Goal: Find contact information: Find contact information

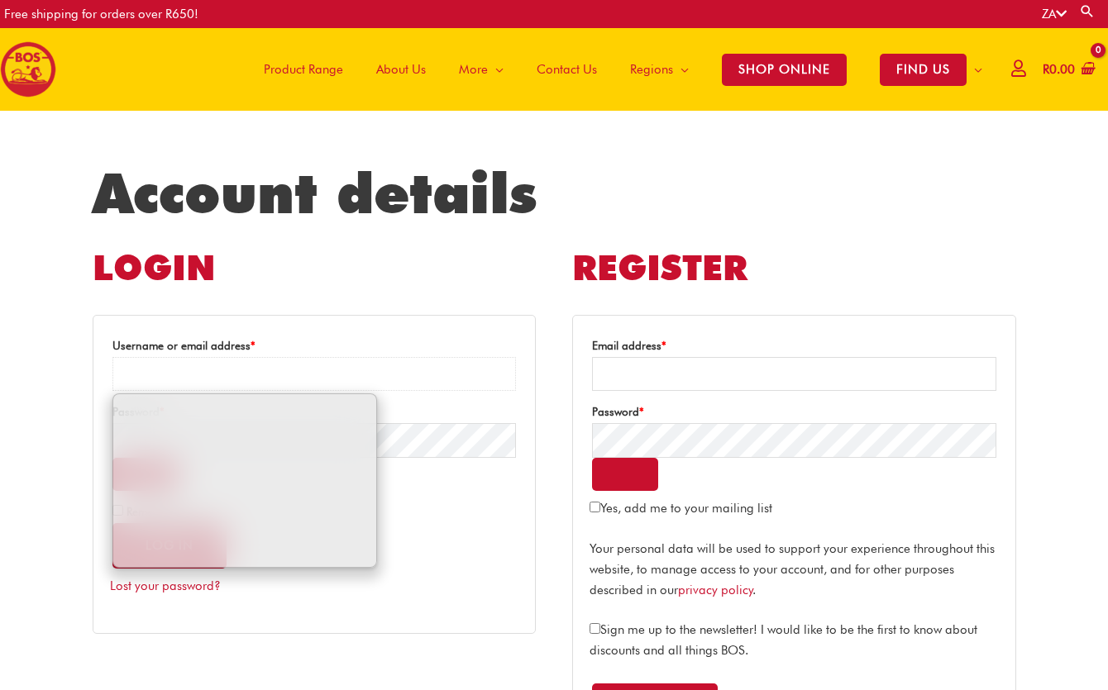
type input "**********"
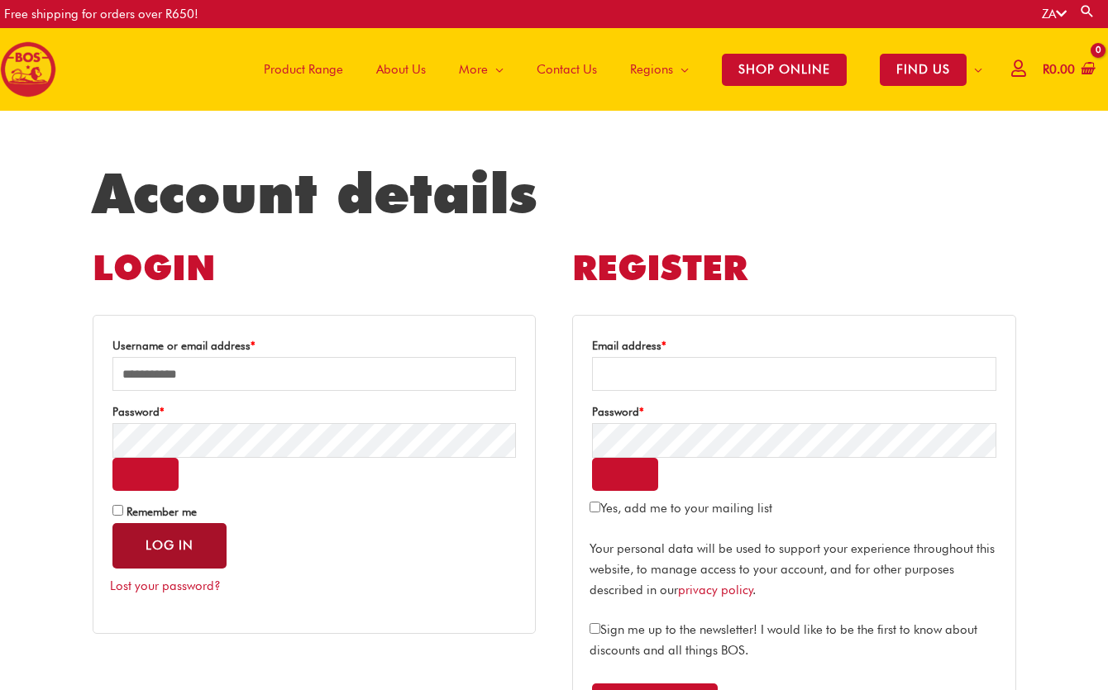
click at [158, 553] on button "Log in" at bounding box center [169, 545] width 114 height 45
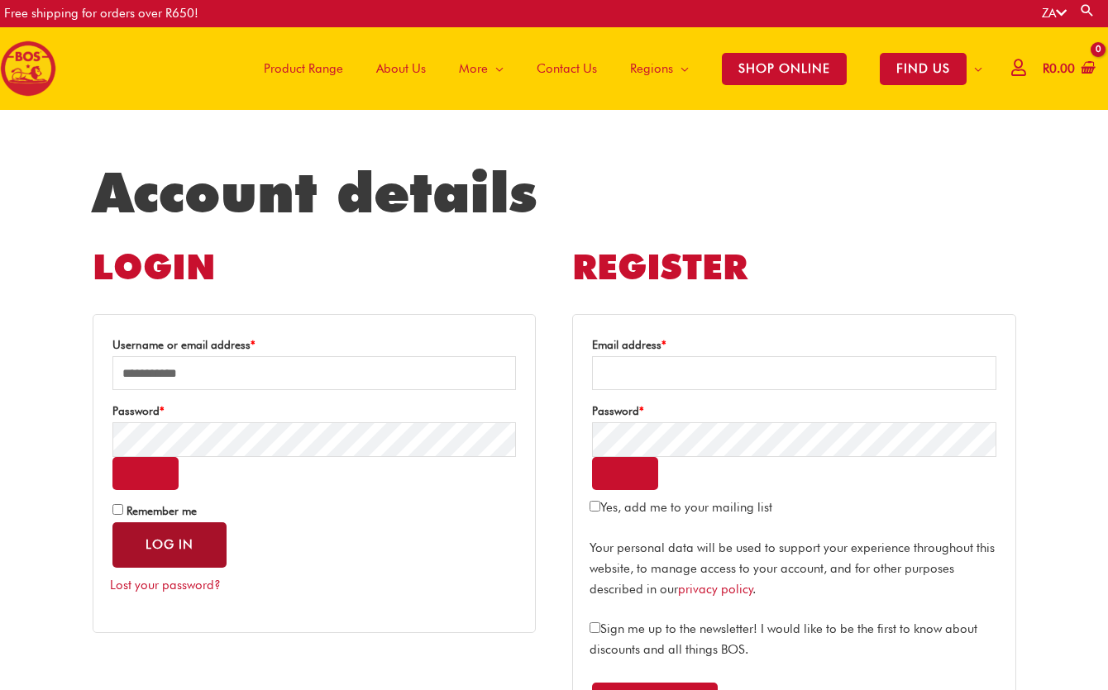
scroll to position [2, 0]
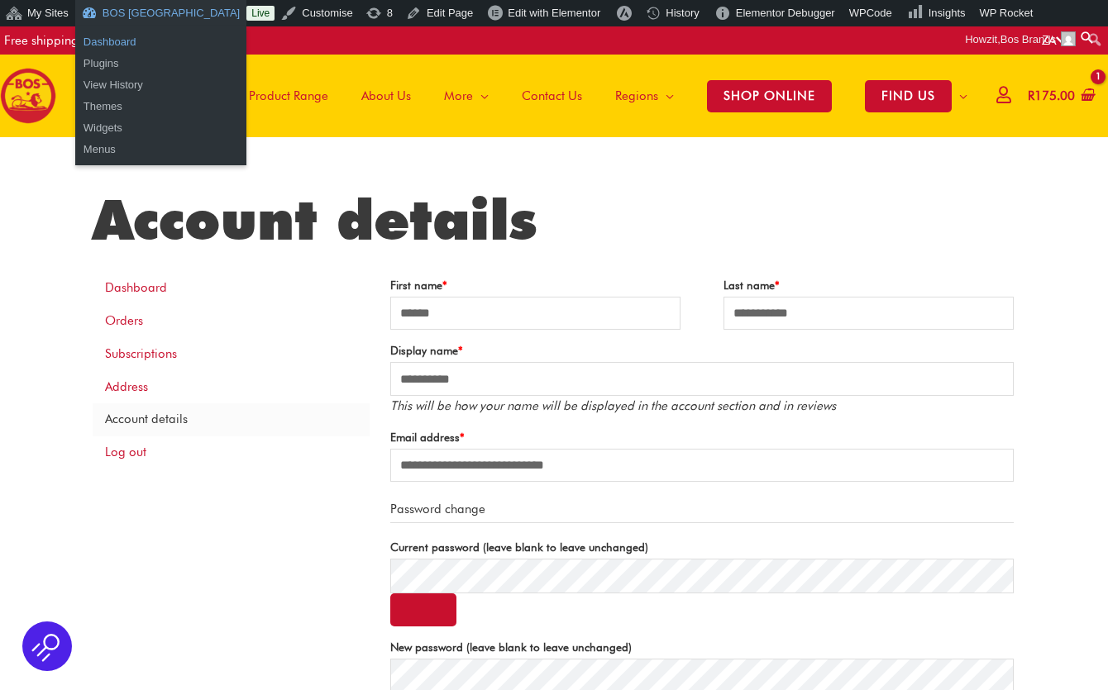
click at [112, 41] on link "Dashboard" at bounding box center [160, 41] width 171 height 21
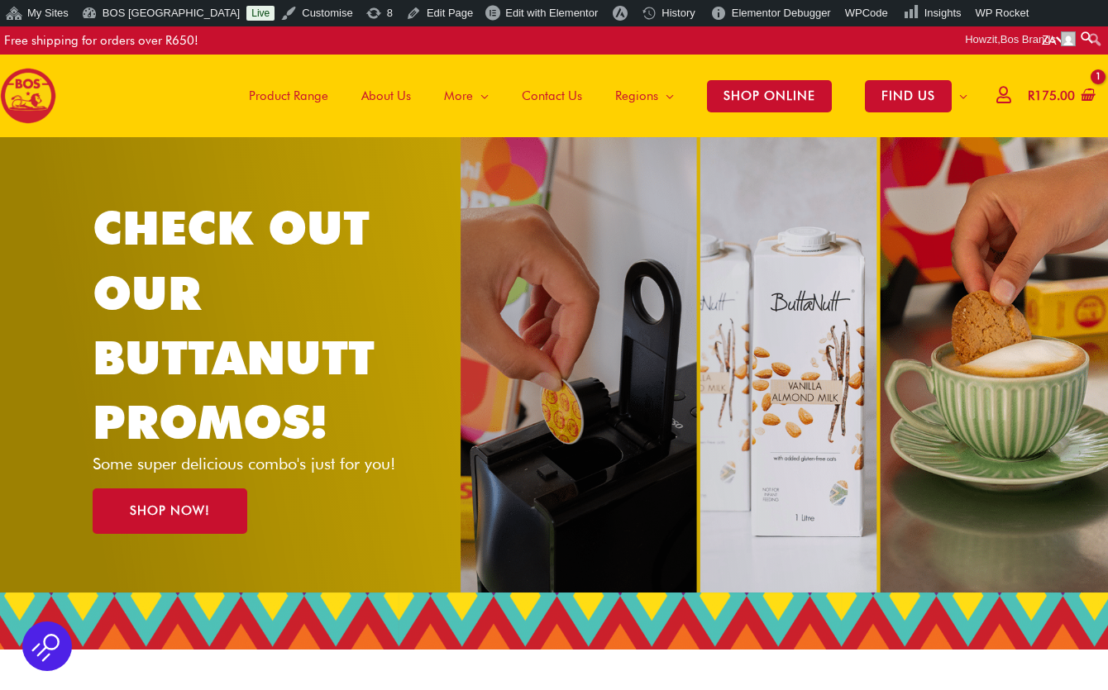
click at [555, 93] on span "Contact Us" at bounding box center [552, 96] width 60 height 50
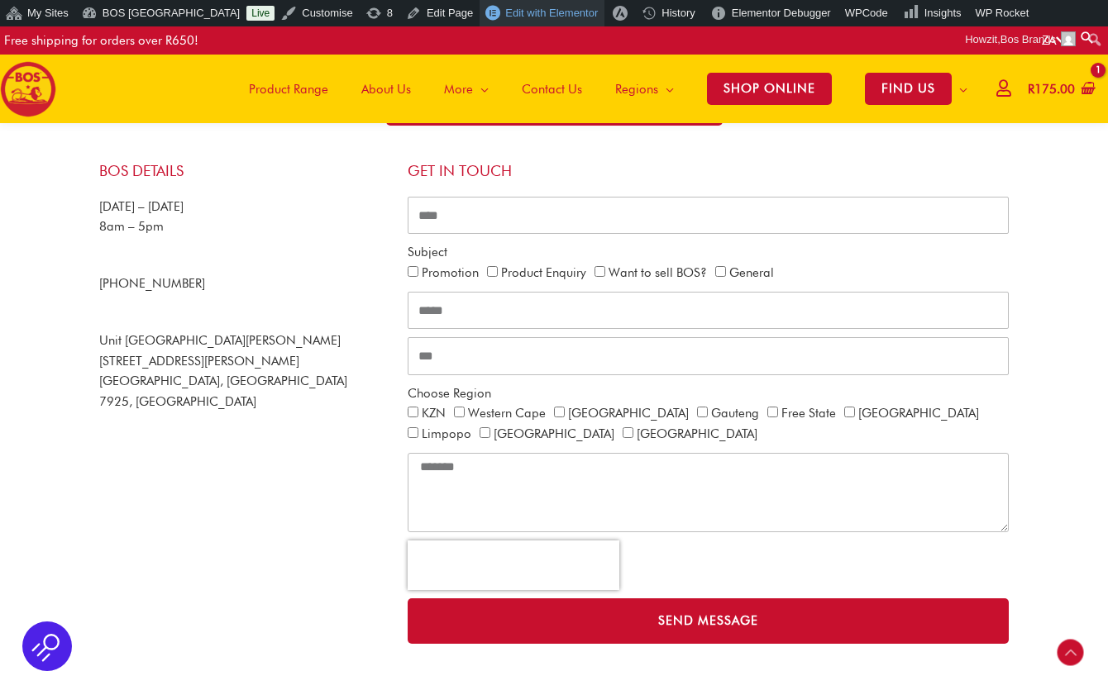
scroll to position [324, 0]
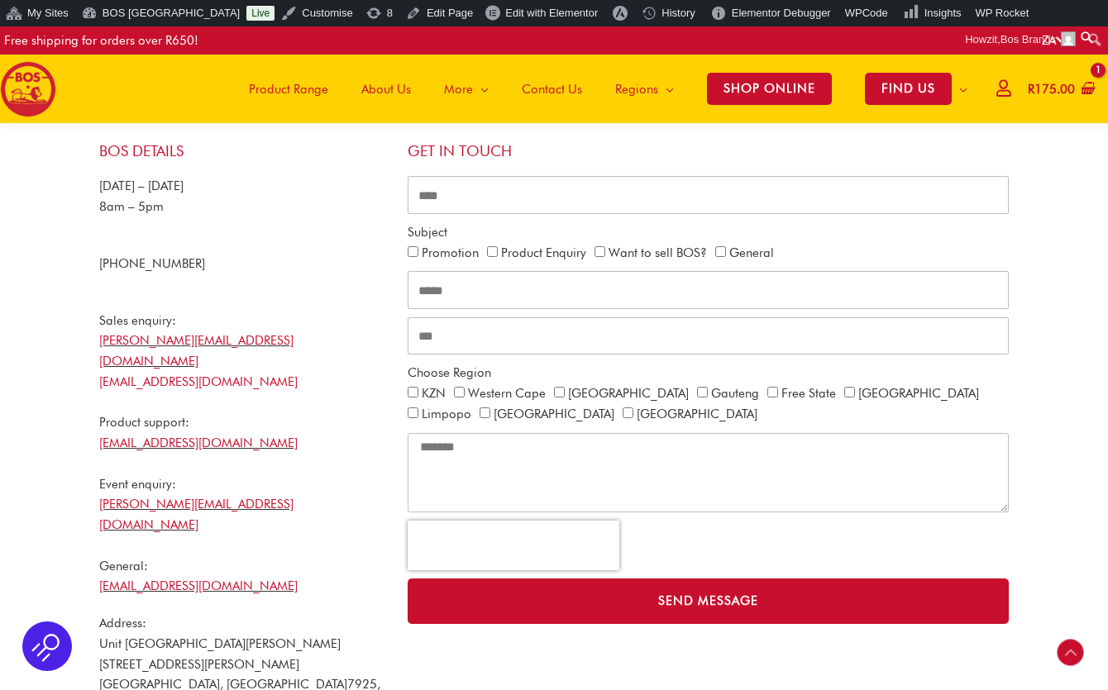
scroll to position [418, 0]
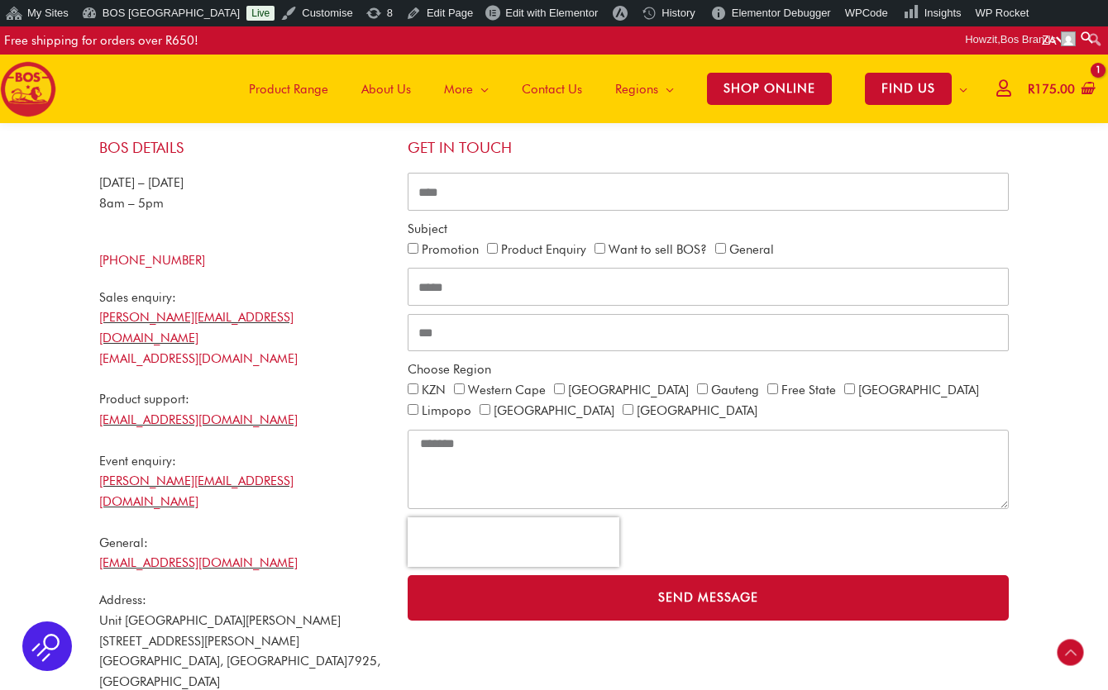
scroll to position [427, 0]
